Goal: Task Accomplishment & Management: Manage account settings

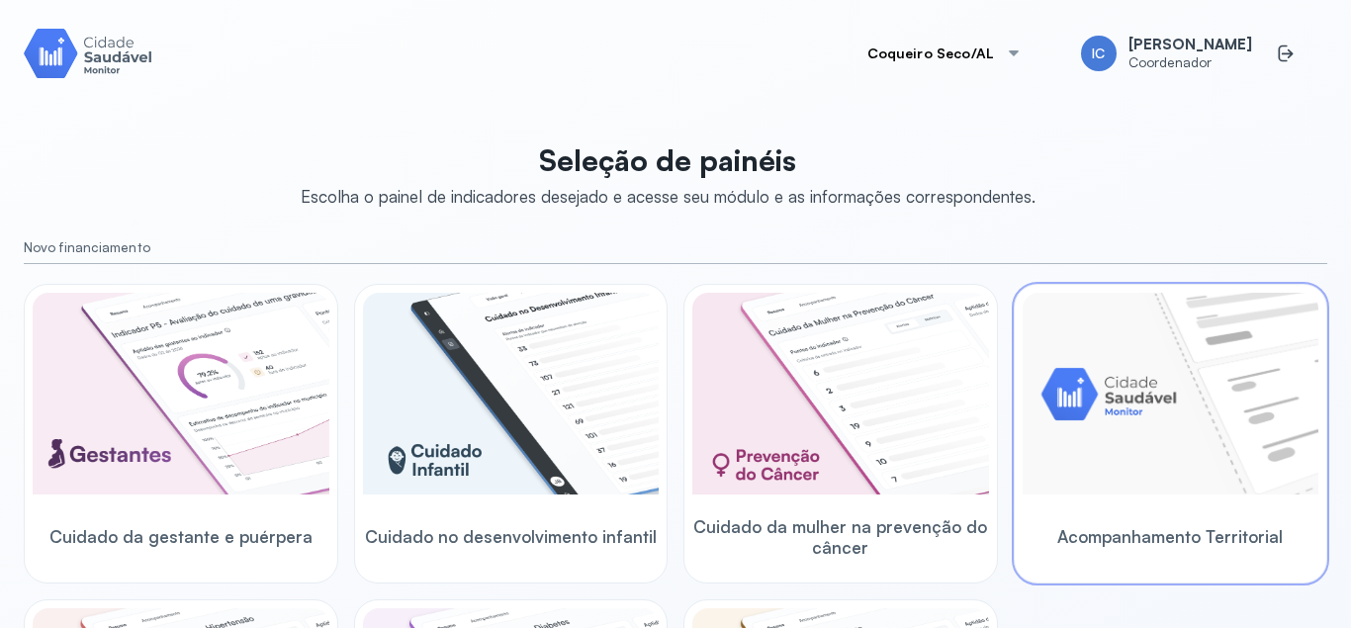
click at [1204, 422] on img at bounding box center [1171, 394] width 297 height 202
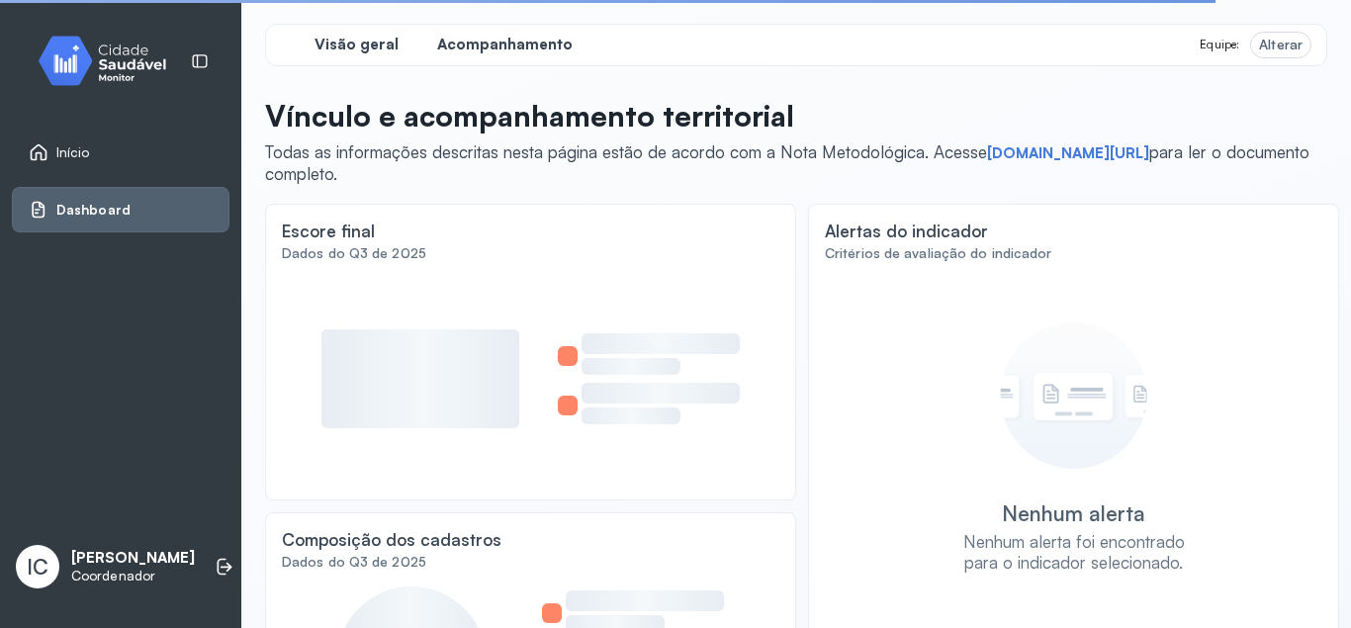
click at [531, 47] on span "Acompanhamento" at bounding box center [505, 45] width 136 height 19
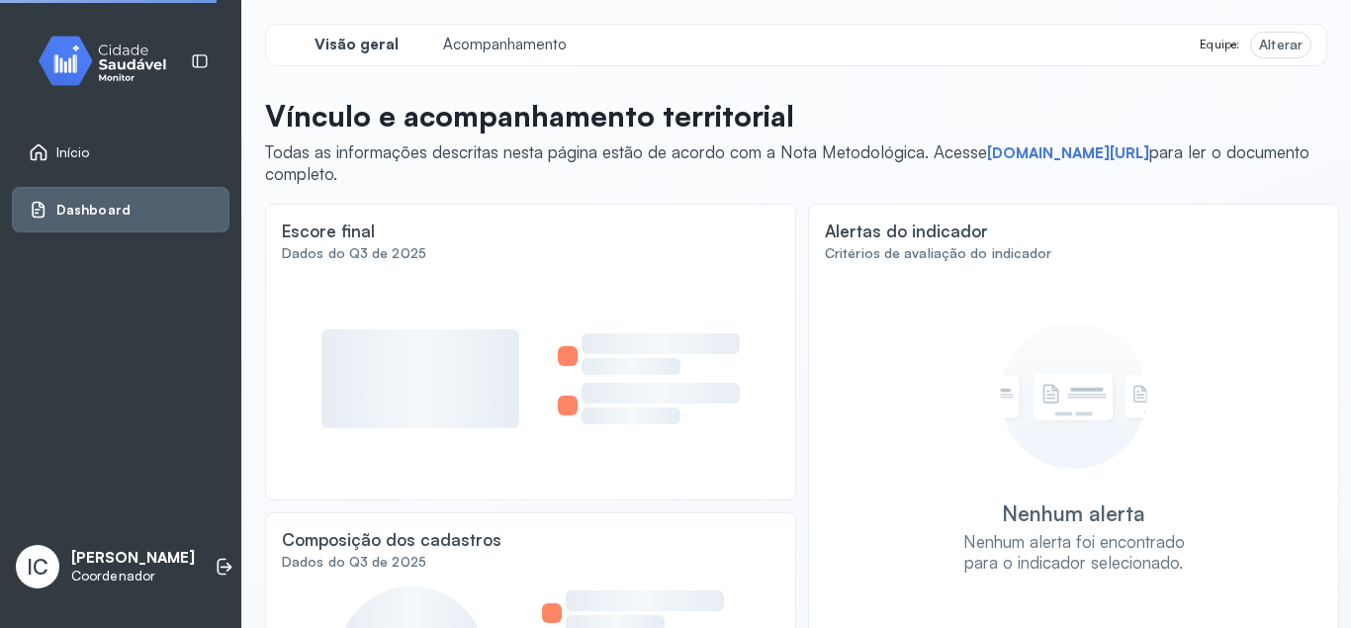
click at [1247, 47] on div "Equipe: Alterar" at bounding box center [1255, 45] width 111 height 25
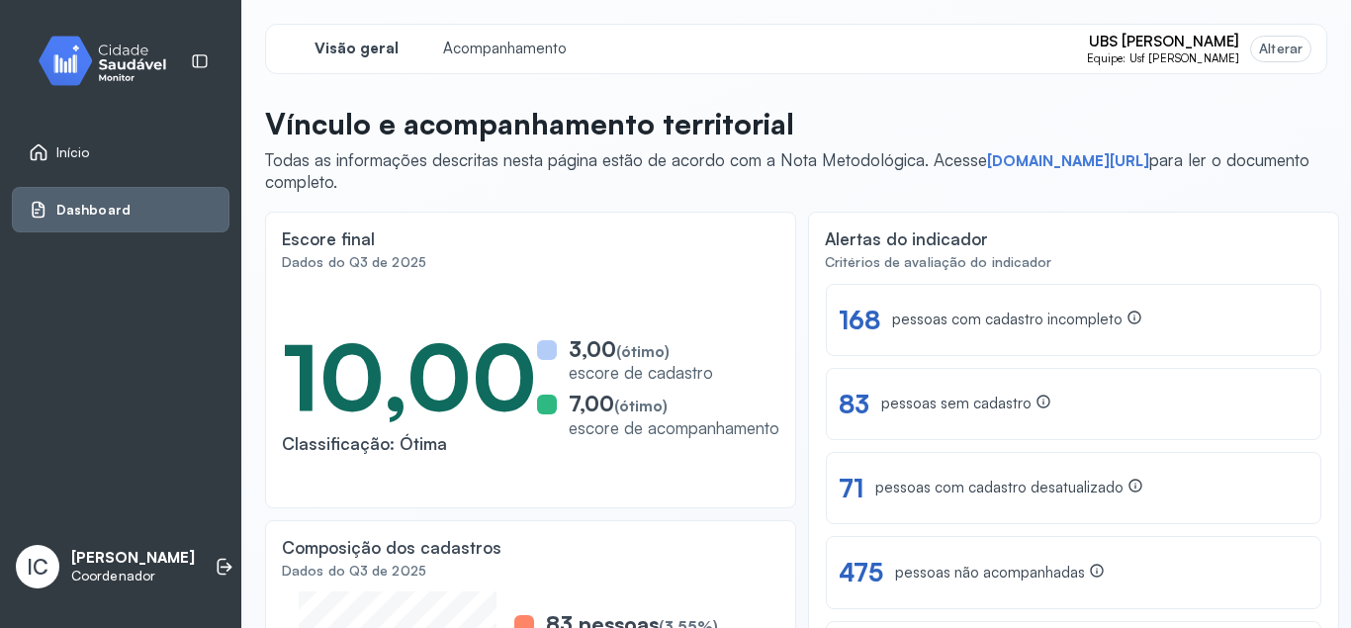
click at [1247, 47] on div "UBS [PERSON_NAME] Equipe: Usf [PERSON_NAME]" at bounding box center [1199, 49] width 224 height 33
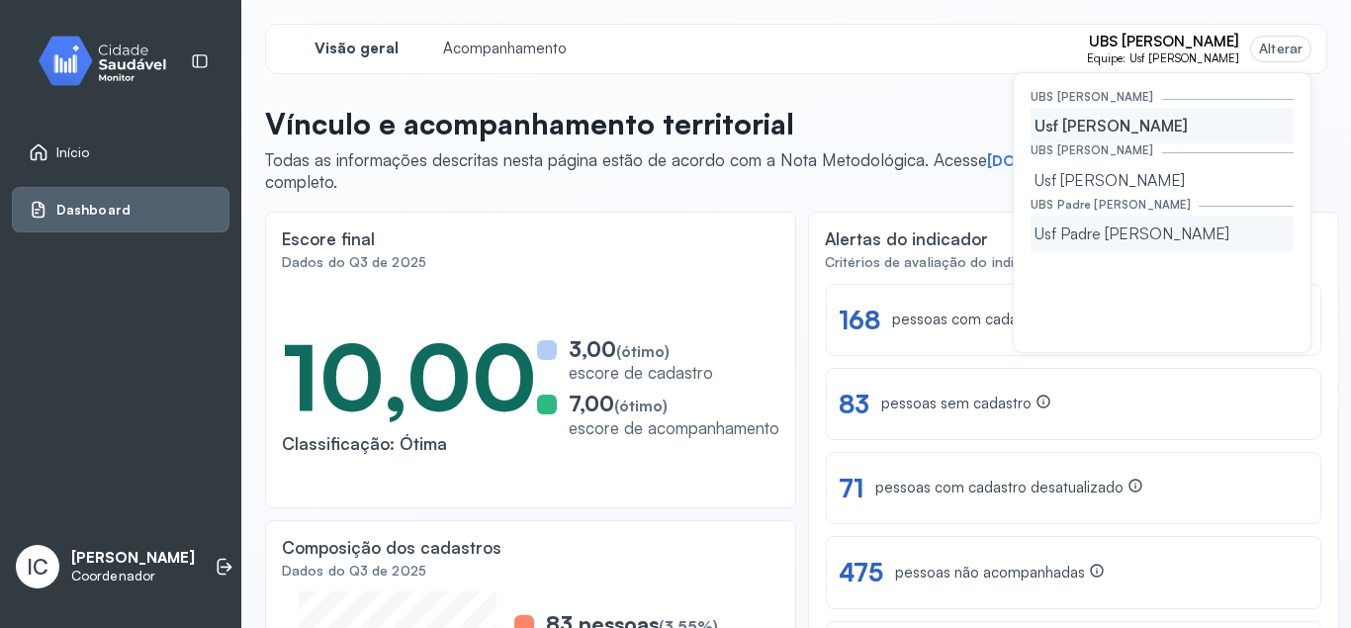
click at [1173, 239] on div "Usf Padre [PERSON_NAME]" at bounding box center [1162, 234] width 263 height 36
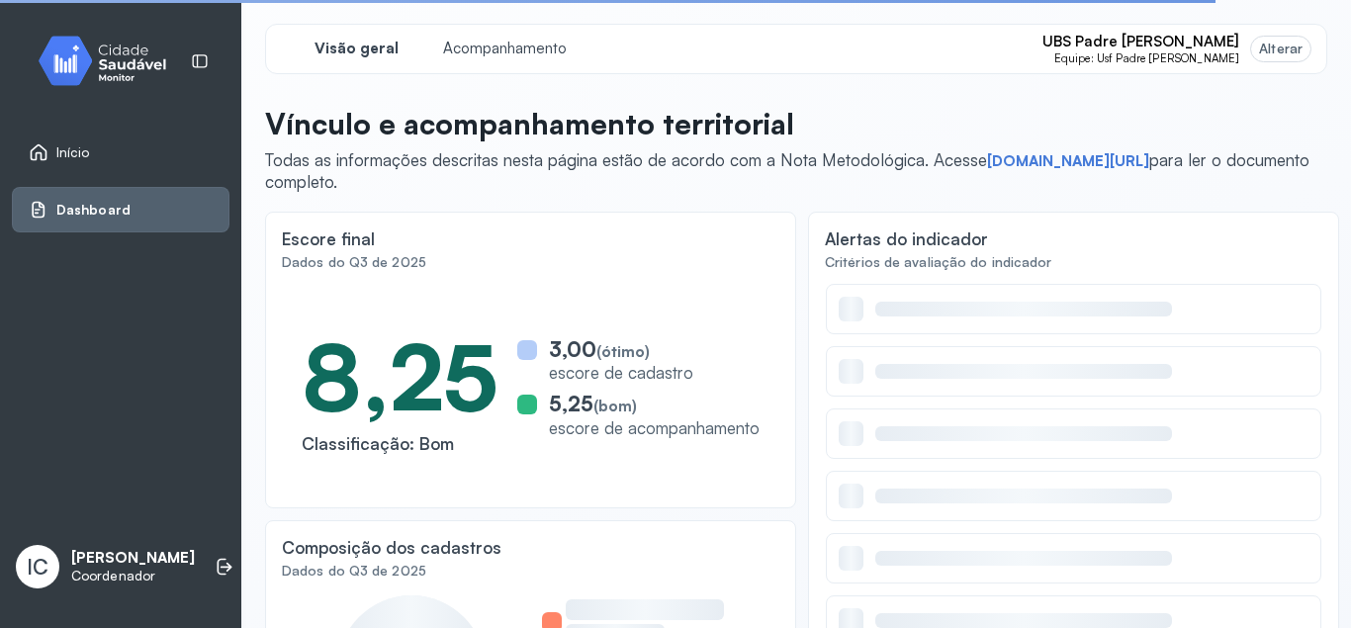
click at [1248, 55] on div "UBS Padre [PERSON_NAME] Equipe: Usf Padre [PERSON_NAME] Alterar" at bounding box center [1177, 49] width 268 height 33
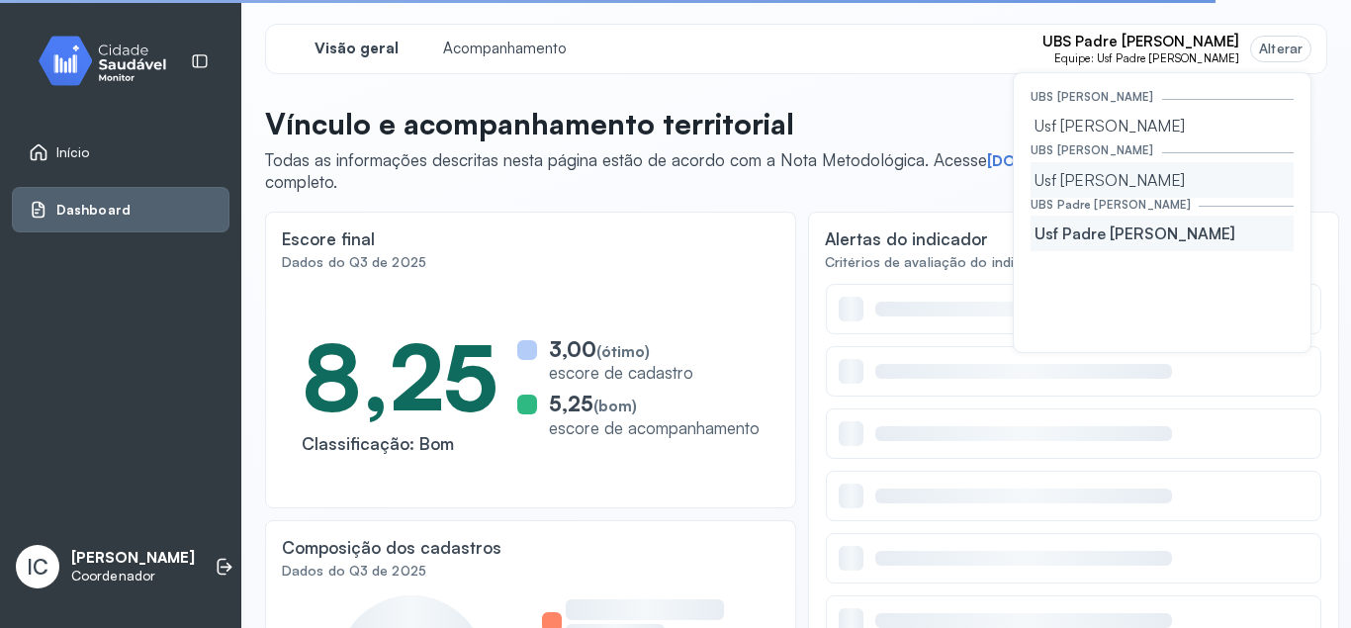
click at [1141, 179] on div "Usf [PERSON_NAME]" at bounding box center [1162, 180] width 263 height 36
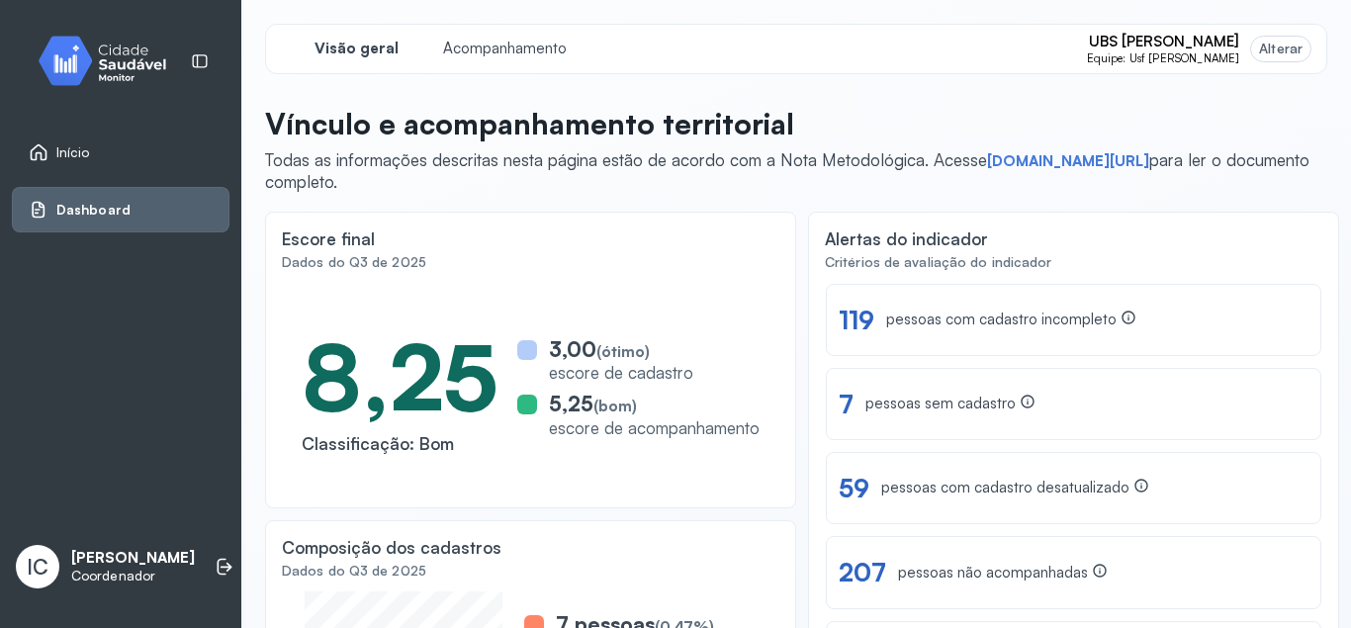
click at [1243, 51] on div "UBS [PERSON_NAME] Equipe: Usf Dona [PERSON_NAME]" at bounding box center [1199, 49] width 224 height 33
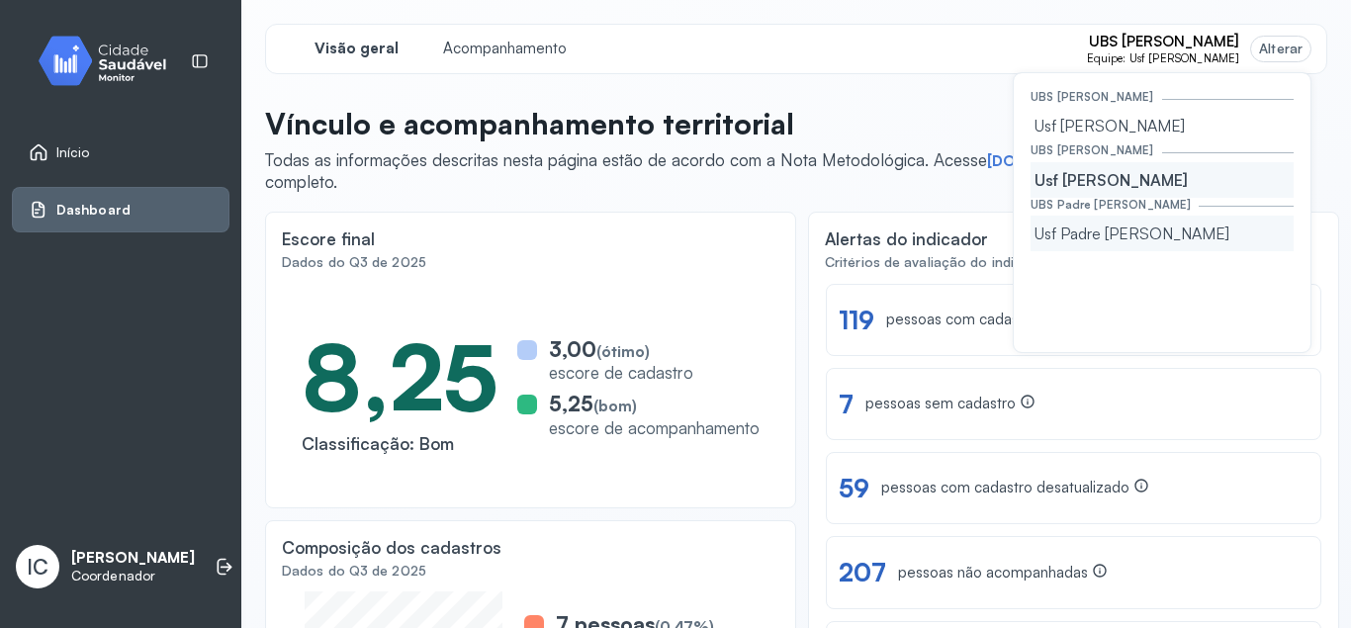
click at [1140, 237] on div "Usf Padre [PERSON_NAME]" at bounding box center [1162, 234] width 263 height 36
